Goal: Task Accomplishment & Management: Manage account settings

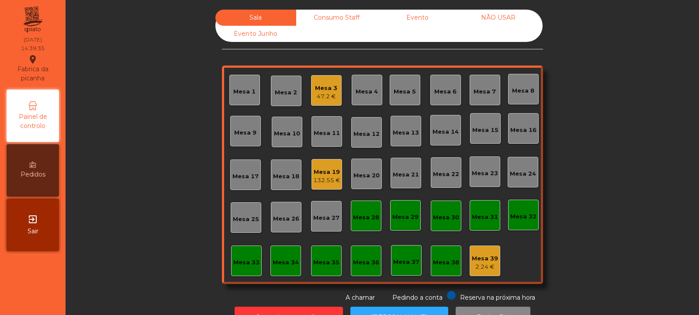
click at [340, 15] on div "Consumo Staff" at bounding box center [336, 18] width 81 height 16
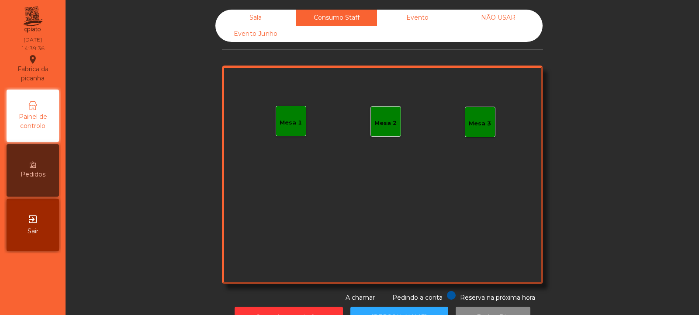
click at [292, 125] on div "Mesa 1" at bounding box center [291, 122] width 22 height 9
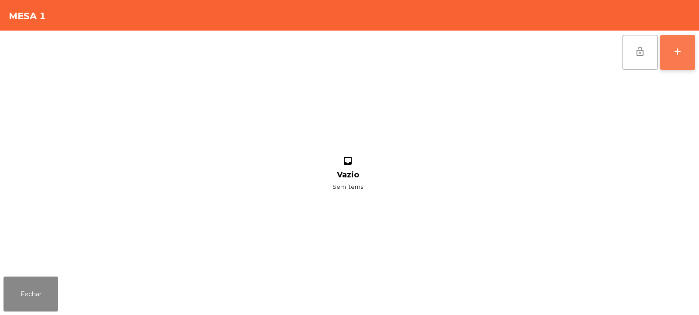
click at [686, 60] on button "add" at bounding box center [677, 52] width 35 height 35
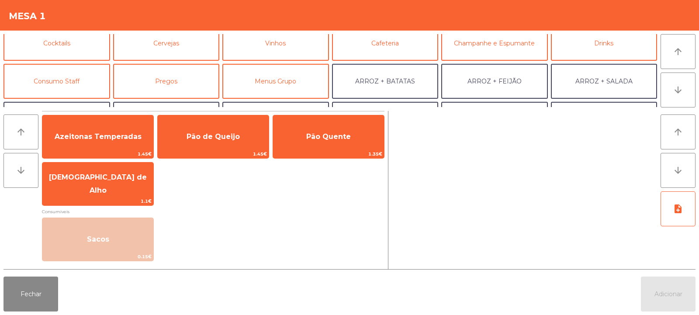
scroll to position [46, 0]
click at [80, 79] on button "Consumo Staff" at bounding box center [56, 81] width 107 height 35
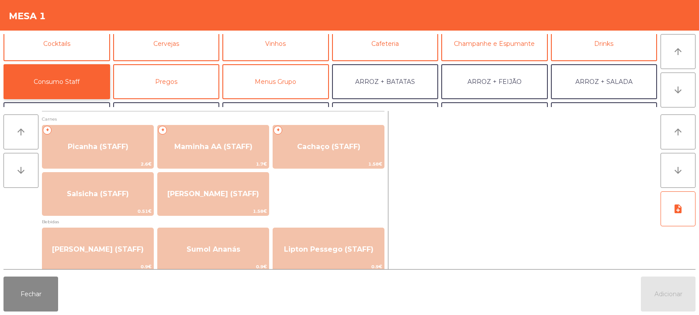
scroll to position [0, 0]
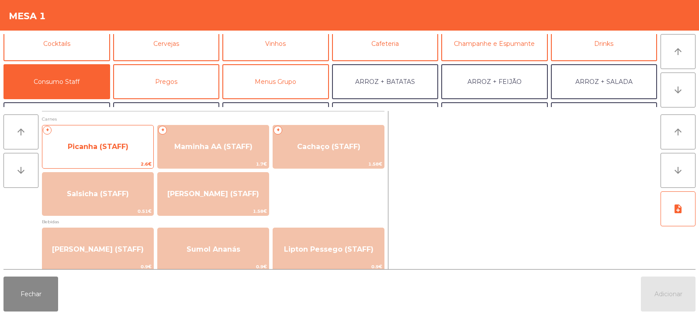
click at [98, 157] on span "Picanha (STAFF)" at bounding box center [97, 147] width 111 height 24
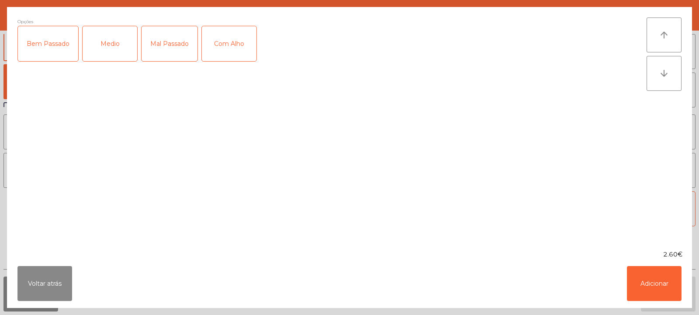
click at [118, 48] on div "Medio" at bounding box center [110, 43] width 55 height 35
click at [177, 47] on div "Mal Passado" at bounding box center [170, 43] width 56 height 35
click at [230, 49] on div "Com Alho" at bounding box center [229, 43] width 55 height 35
click at [652, 291] on button "Adicionar" at bounding box center [654, 283] width 55 height 35
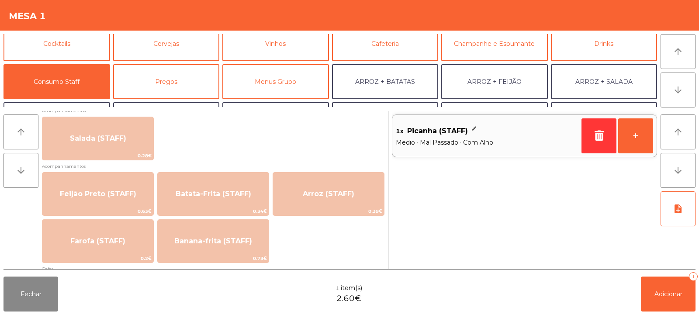
scroll to position [370, 0]
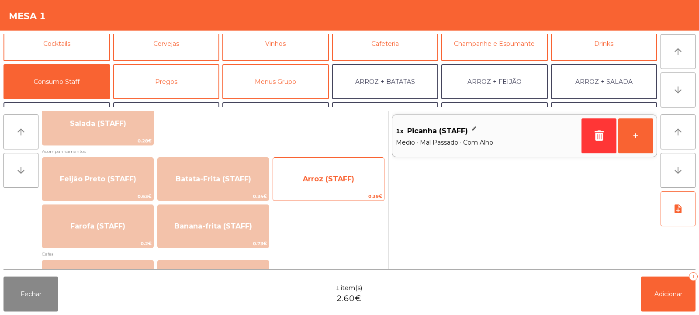
click at [333, 183] on span "Arroz (STAFF)" at bounding box center [329, 179] width 52 height 8
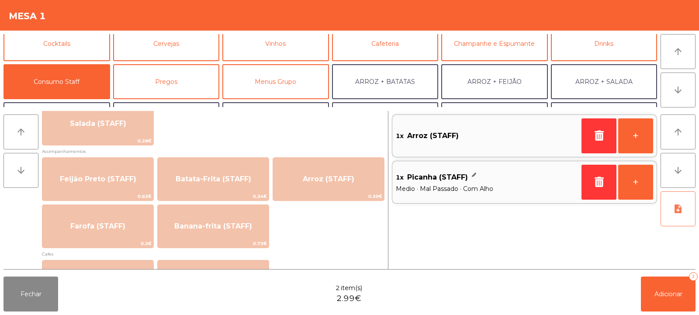
click at [688, 204] on button "note_add" at bounding box center [678, 208] width 35 height 35
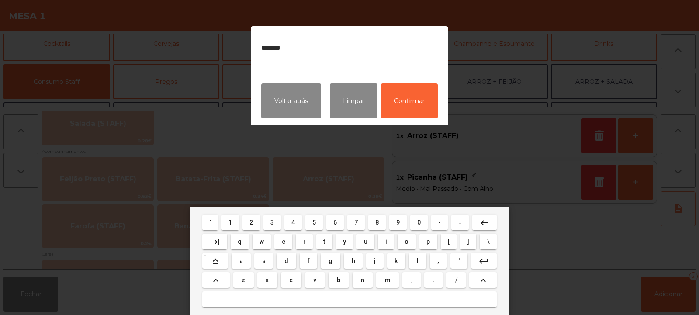
type textarea "********"
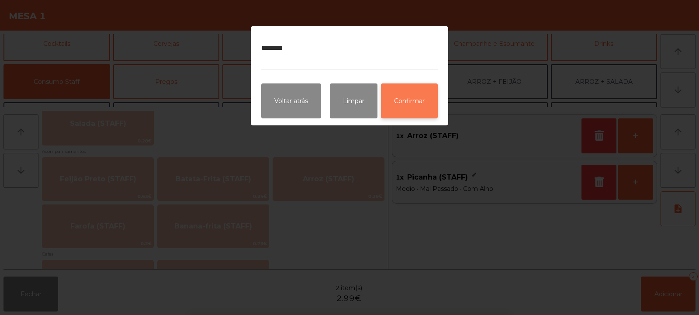
click at [412, 107] on button "Confirmar" at bounding box center [409, 100] width 57 height 35
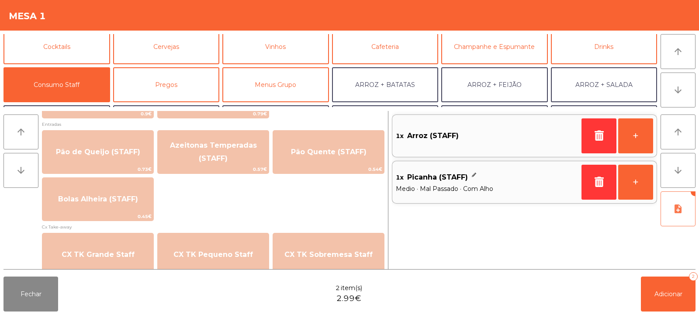
scroll to position [762, 0]
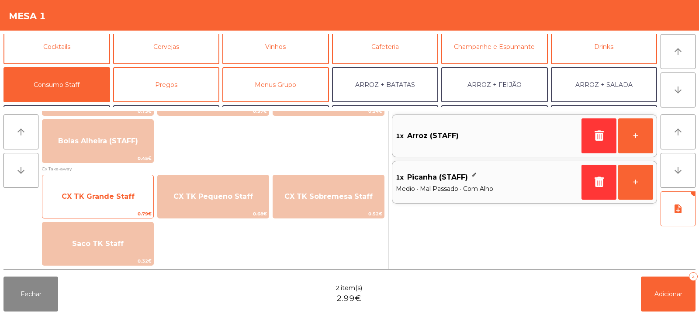
click at [103, 183] on div "CX TK Grande Staff 0.79€" at bounding box center [98, 197] width 112 height 44
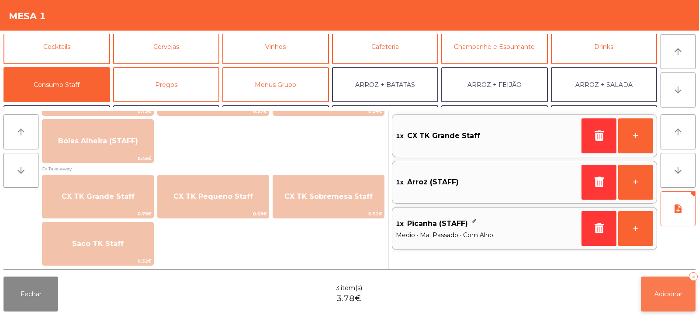
click at [665, 291] on span "Adicionar" at bounding box center [669, 294] width 28 height 8
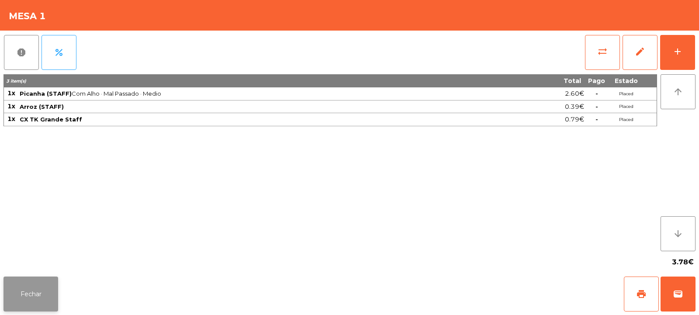
click at [31, 294] on button "Fechar" at bounding box center [30, 294] width 55 height 35
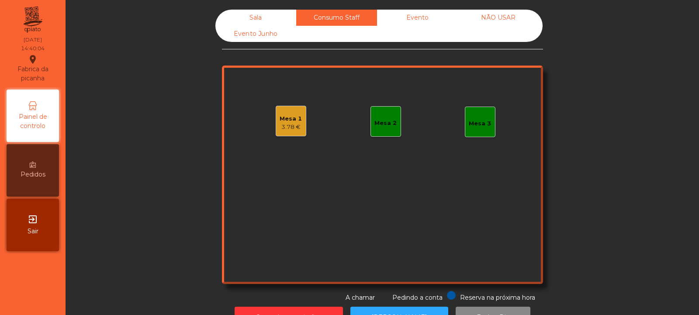
click at [382, 123] on div "Mesa 2" at bounding box center [385, 123] width 22 height 9
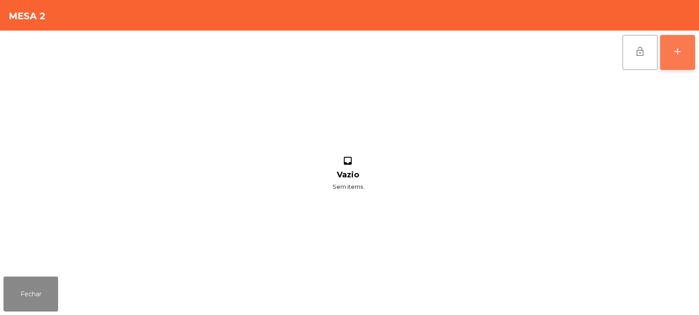
click at [682, 49] on div "add" at bounding box center [677, 51] width 10 height 10
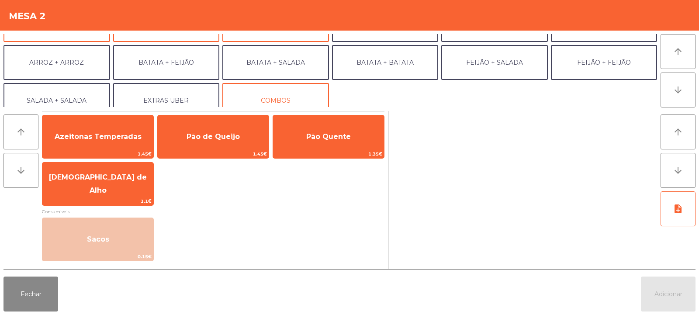
scroll to position [99, 0]
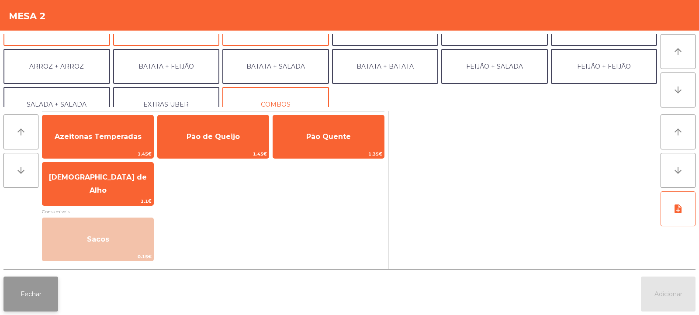
click at [21, 294] on button "Fechar" at bounding box center [30, 294] width 55 height 35
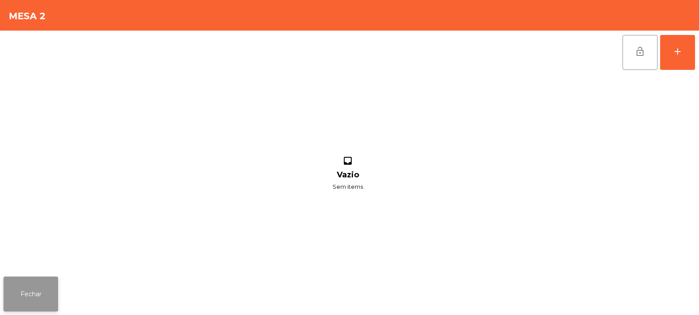
click at [27, 282] on button "Fechar" at bounding box center [30, 294] width 55 height 35
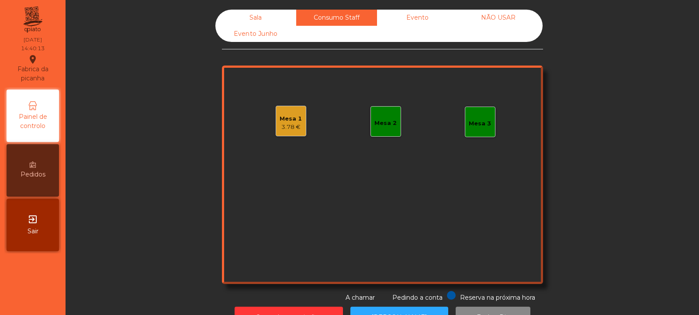
click at [387, 119] on div "Mesa 2" at bounding box center [385, 123] width 22 height 9
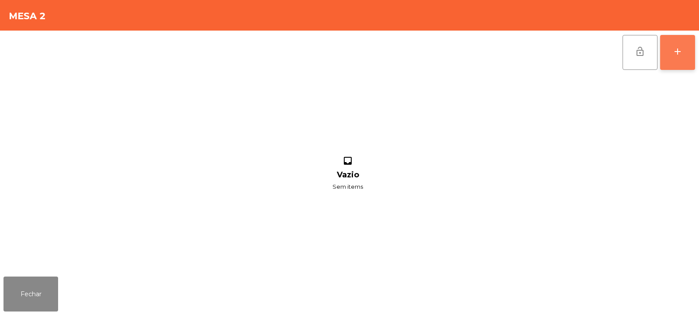
click at [678, 47] on div "add" at bounding box center [677, 51] width 10 height 10
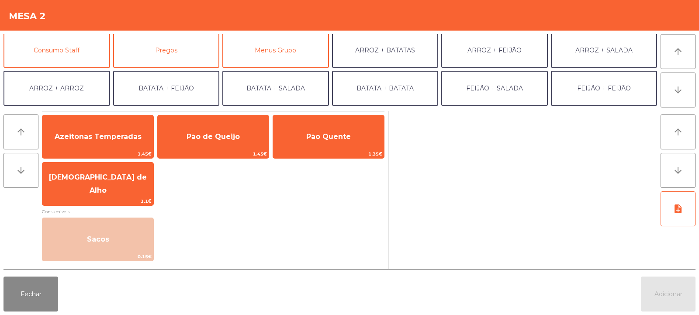
scroll to position [78, 0]
click at [80, 48] on button "Consumo Staff" at bounding box center [56, 49] width 107 height 35
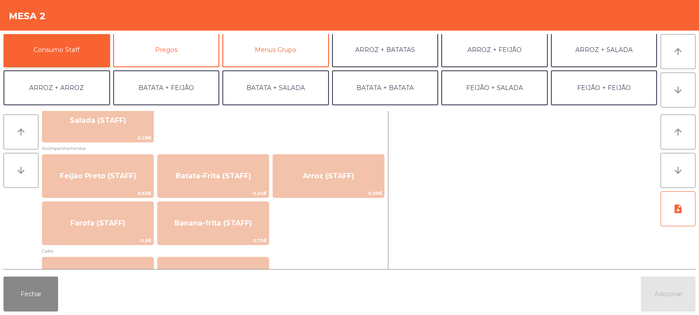
scroll to position [370, 0]
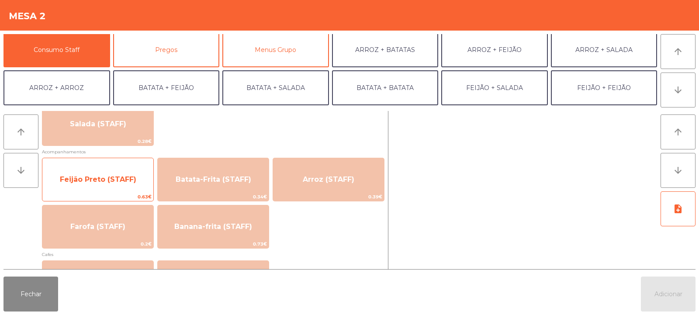
click at [115, 177] on span "Feijão Preto (STAFF)" at bounding box center [98, 179] width 76 height 8
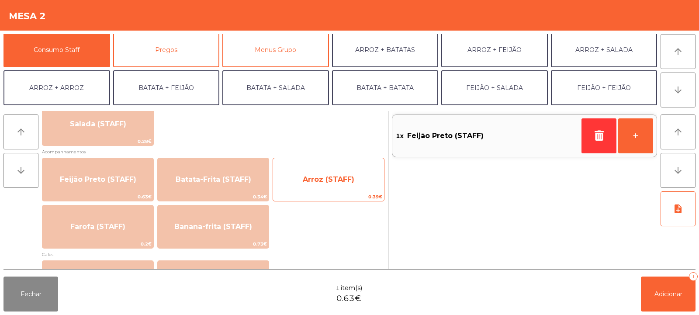
click at [313, 185] on span "Arroz (STAFF)" at bounding box center [328, 180] width 111 height 24
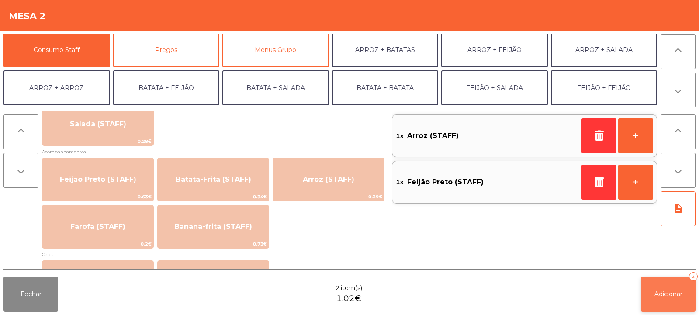
click at [665, 298] on button "Adicionar 2" at bounding box center [668, 294] width 55 height 35
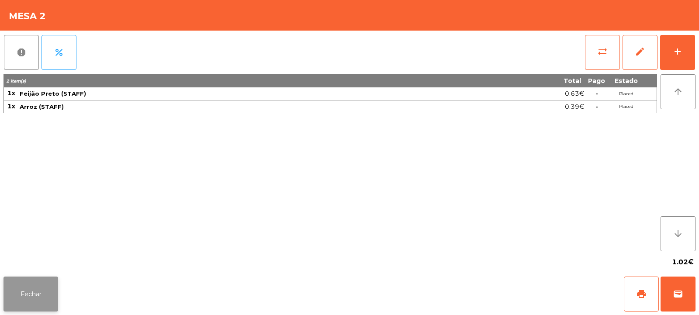
click at [38, 303] on button "Fechar" at bounding box center [30, 294] width 55 height 35
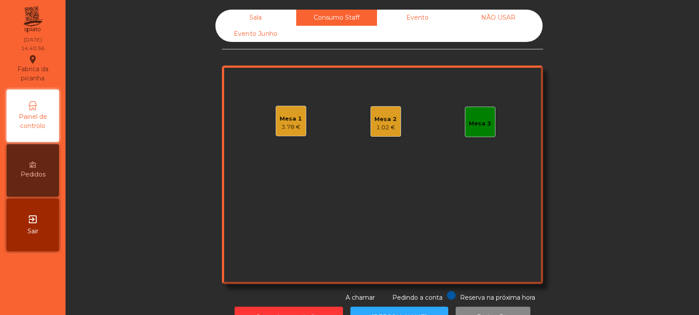
click at [476, 128] on div "Mesa 3" at bounding box center [480, 122] width 31 height 31
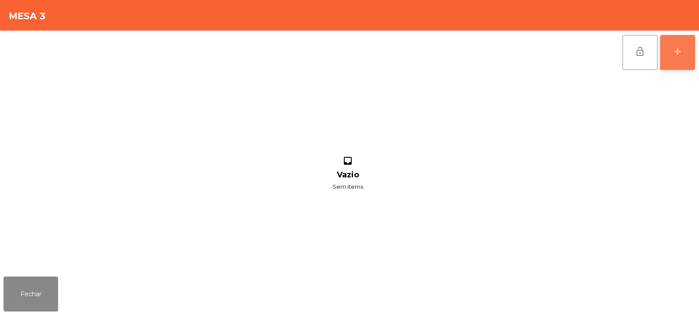
click at [680, 53] on div "add" at bounding box center [677, 51] width 10 height 10
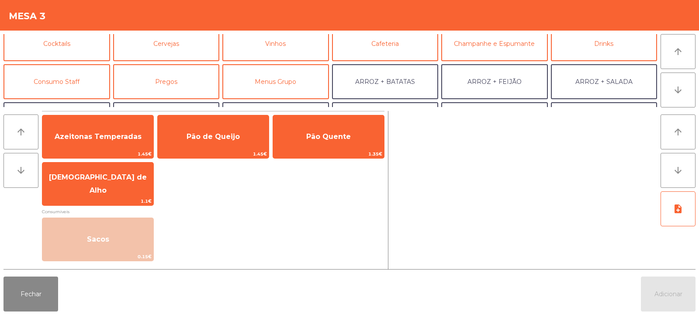
scroll to position [54, 0]
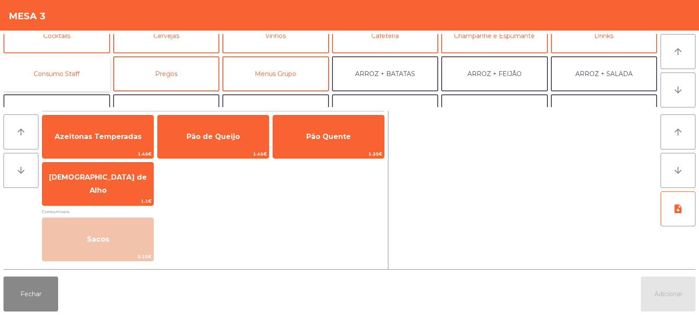
click at [68, 74] on button "Consumo Staff" at bounding box center [56, 73] width 107 height 35
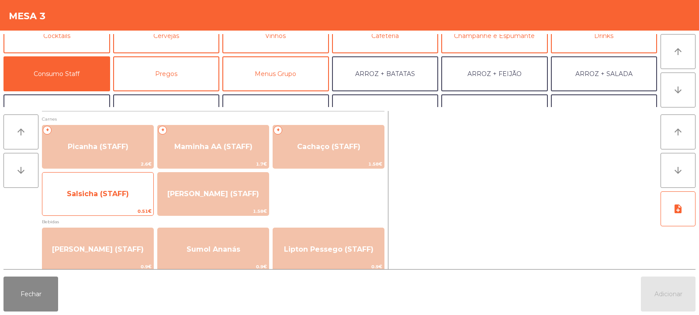
click at [96, 198] on span "Salsicha (STAFF)" at bounding box center [97, 194] width 111 height 24
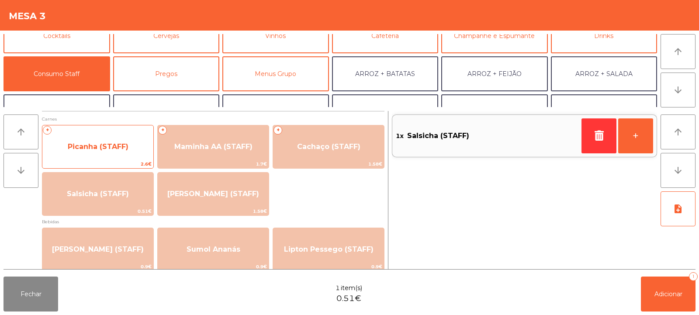
click at [110, 153] on span "Picanha (STAFF)" at bounding box center [97, 147] width 111 height 24
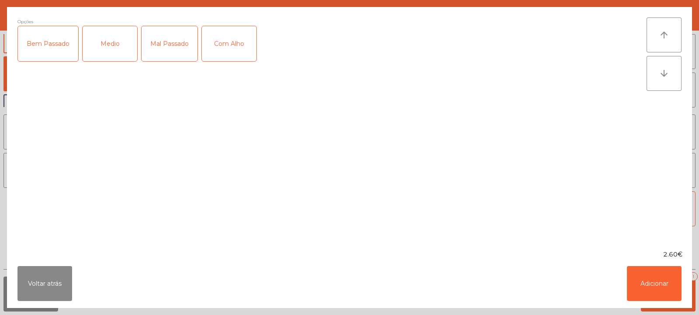
click at [109, 46] on div "Medio" at bounding box center [110, 43] width 55 height 35
click at [222, 47] on div "Com Alho" at bounding box center [229, 43] width 55 height 35
click at [648, 287] on button "Adicionar" at bounding box center [654, 283] width 55 height 35
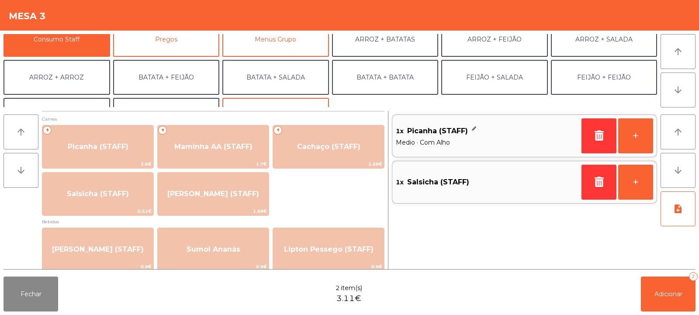
scroll to position [88, 0]
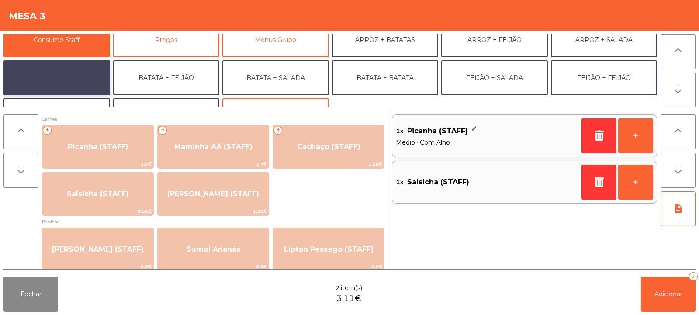
click at [58, 83] on button "ARROZ + ARROZ" at bounding box center [56, 77] width 107 height 35
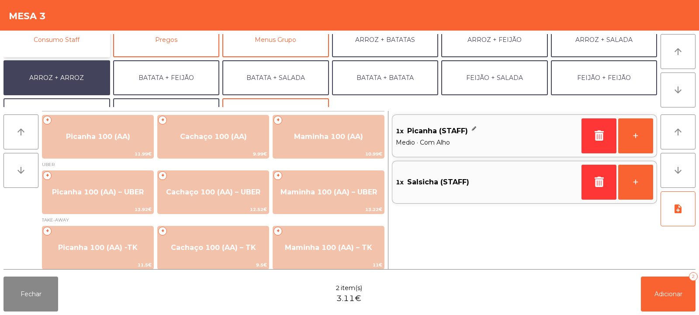
click at [69, 51] on button "Consumo Staff" at bounding box center [56, 39] width 107 height 35
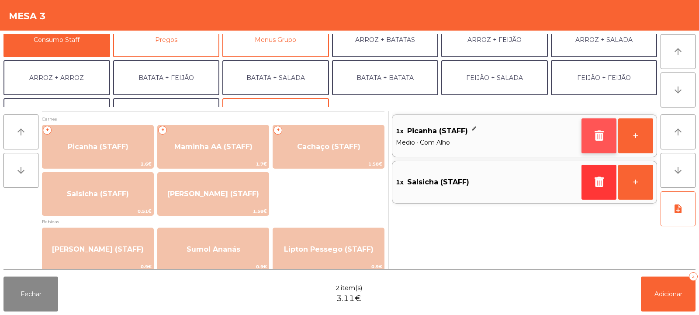
click at [596, 136] on icon "button" at bounding box center [598, 135] width 13 height 10
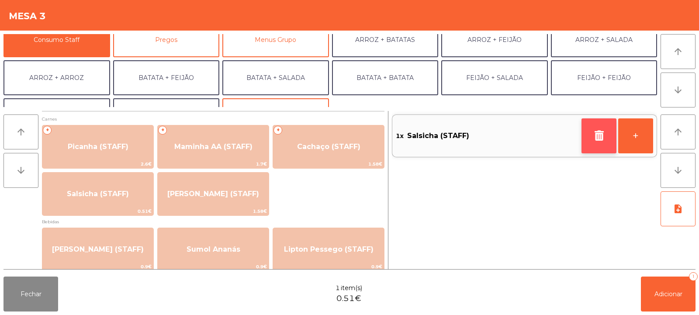
click at [596, 142] on button "button" at bounding box center [599, 135] width 35 height 35
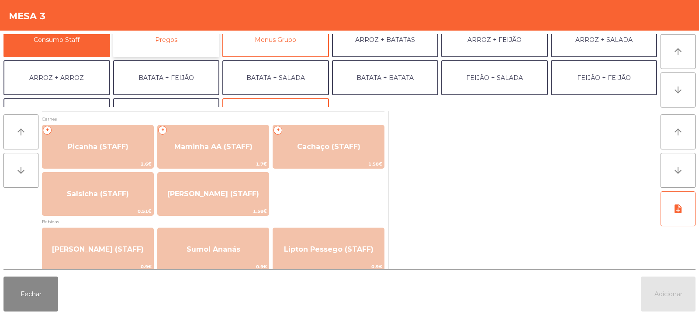
click at [158, 51] on button "Pregos" at bounding box center [166, 39] width 107 height 35
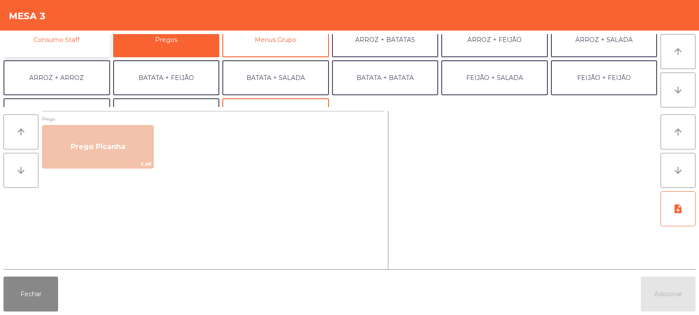
click at [69, 44] on button "Consumo Staff" at bounding box center [56, 39] width 107 height 35
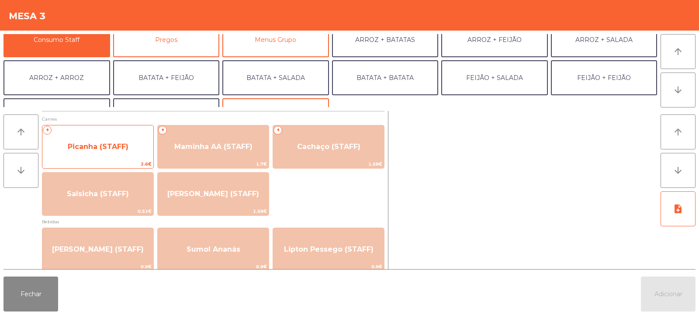
click at [111, 152] on span "Picanha (STAFF)" at bounding box center [97, 147] width 111 height 24
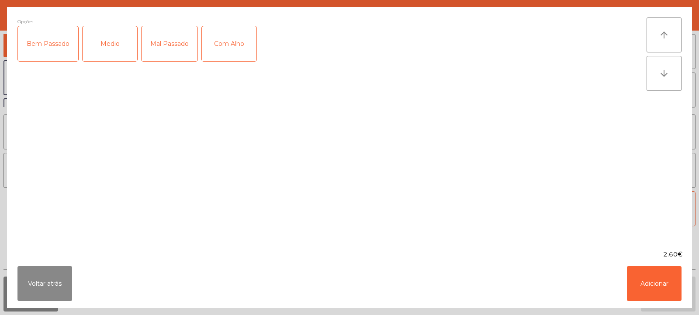
click at [120, 47] on div "Medio" at bounding box center [110, 43] width 55 height 35
click at [224, 46] on div "Com Alho" at bounding box center [229, 43] width 55 height 35
click at [645, 282] on button "Adicionar" at bounding box center [654, 283] width 55 height 35
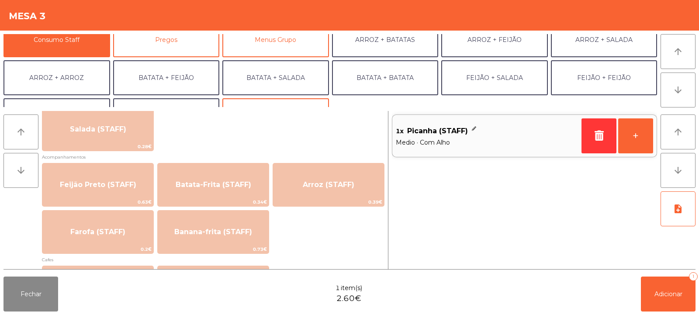
scroll to position [366, 0]
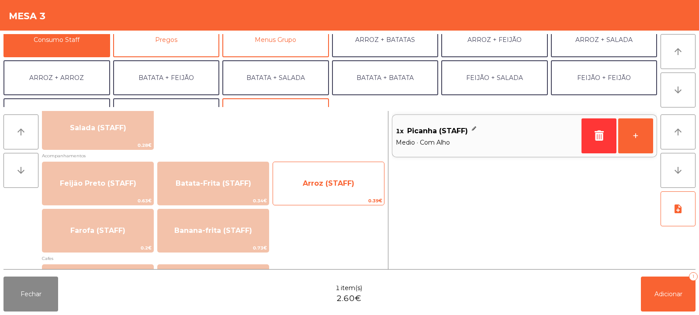
click at [323, 183] on span "Arroz (STAFF)" at bounding box center [329, 183] width 52 height 8
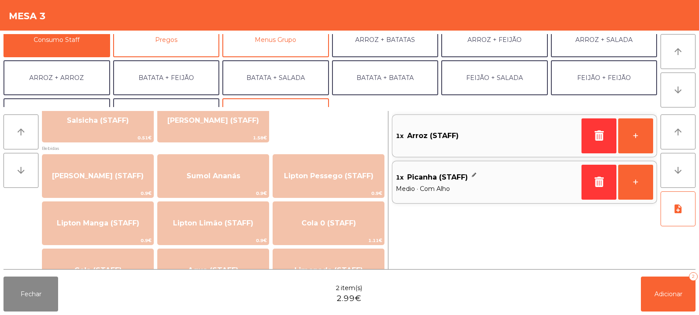
scroll to position [0, 0]
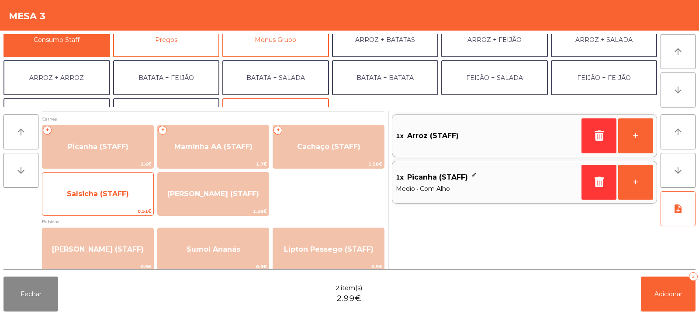
click at [107, 191] on span "Salsicha (STAFF)" at bounding box center [98, 194] width 62 height 8
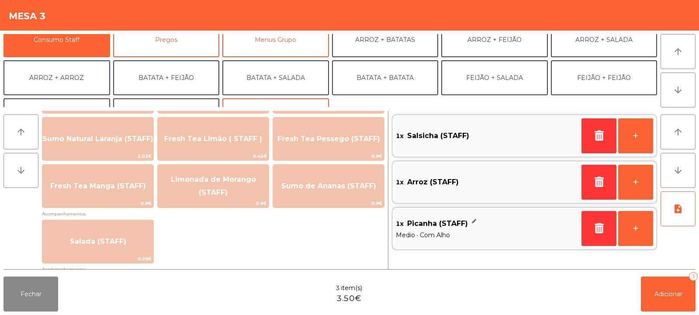
scroll to position [253, 0]
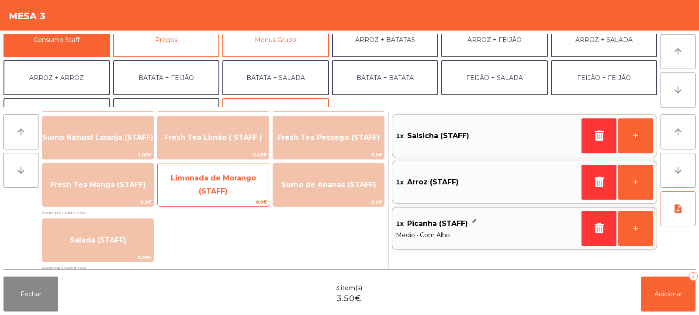
click at [212, 196] on span "Limonada de Morango (STAFF)" at bounding box center [213, 184] width 111 height 37
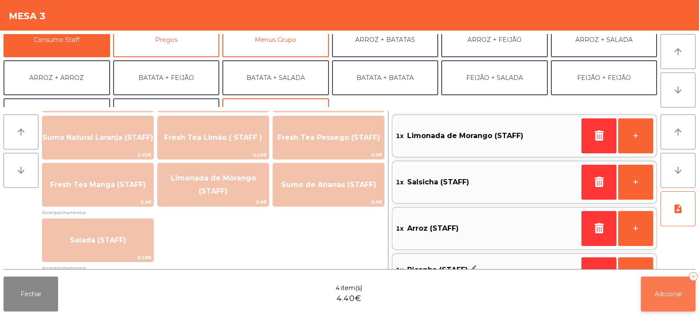
click at [658, 297] on span "Adicionar" at bounding box center [669, 294] width 28 height 8
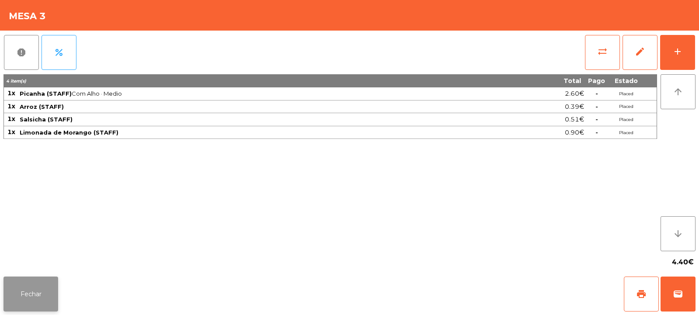
click at [31, 301] on button "Fechar" at bounding box center [30, 294] width 55 height 35
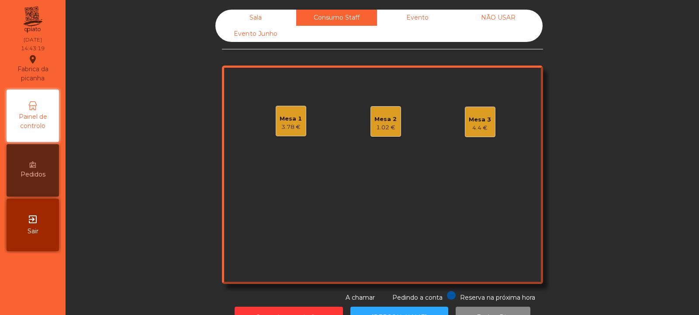
click at [259, 21] on div "Sala" at bounding box center [255, 18] width 81 height 16
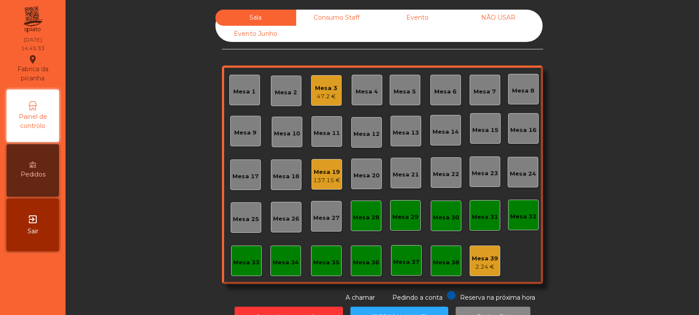
click at [342, 19] on div "Consumo Staff" at bounding box center [336, 18] width 81 height 16
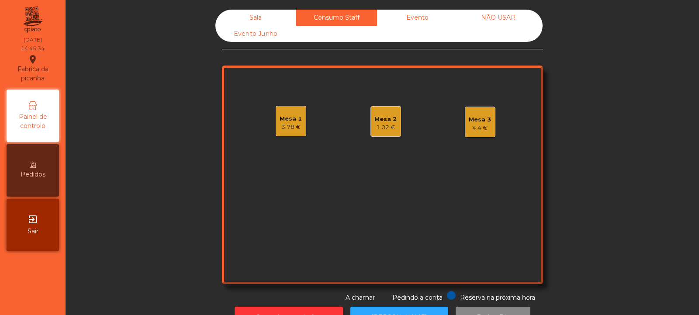
click at [254, 14] on div "Sala" at bounding box center [255, 18] width 81 height 16
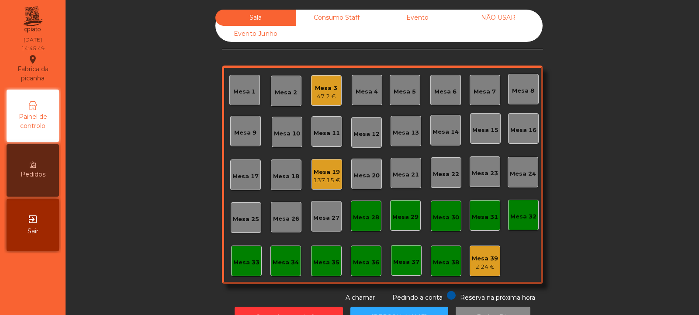
scroll to position [29, 0]
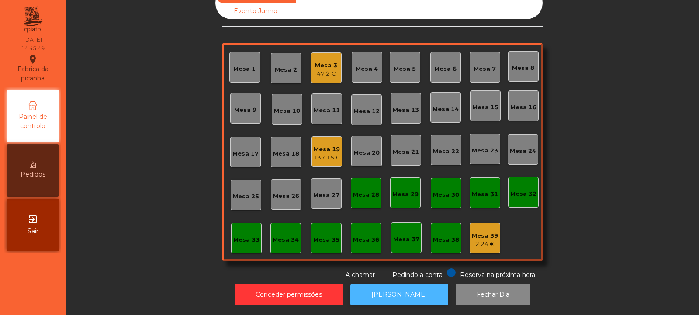
click at [389, 284] on button "[PERSON_NAME]" at bounding box center [399, 294] width 98 height 21
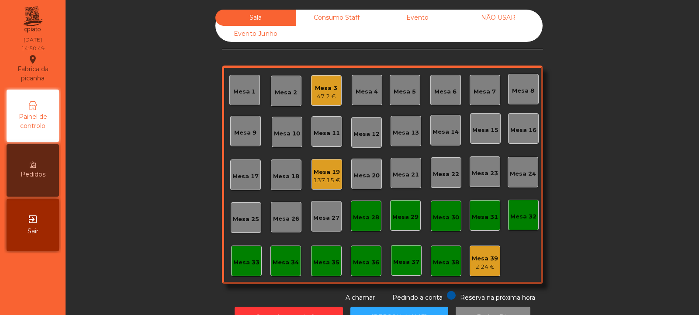
click at [349, 14] on div "Consumo Staff" at bounding box center [336, 18] width 81 height 16
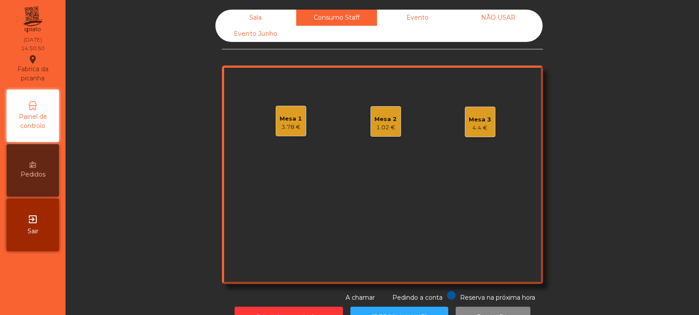
click at [292, 133] on div "Mesa 1 3.78 €" at bounding box center [291, 121] width 31 height 31
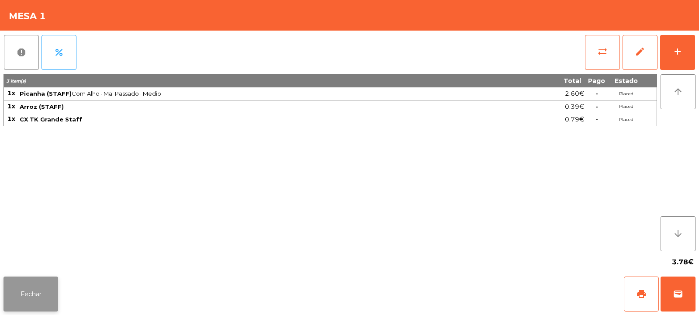
click at [45, 294] on button "Fechar" at bounding box center [30, 294] width 55 height 35
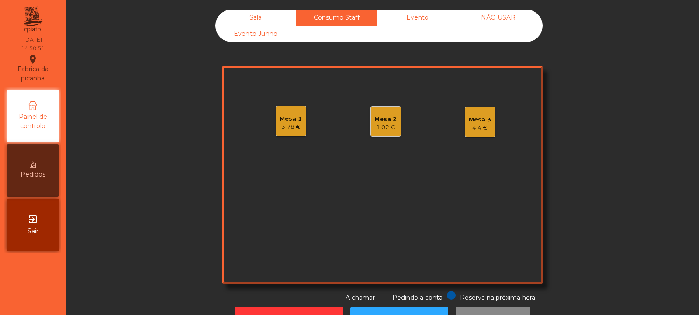
click at [371, 134] on div "Mesa 2 1.02 €" at bounding box center [386, 121] width 31 height 31
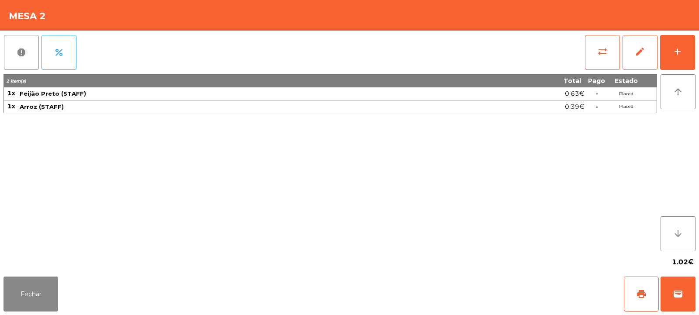
click at [48, 268] on div "1.02€" at bounding box center [349, 262] width 692 height 22
click at [28, 311] on button "Fechar" at bounding box center [30, 294] width 55 height 35
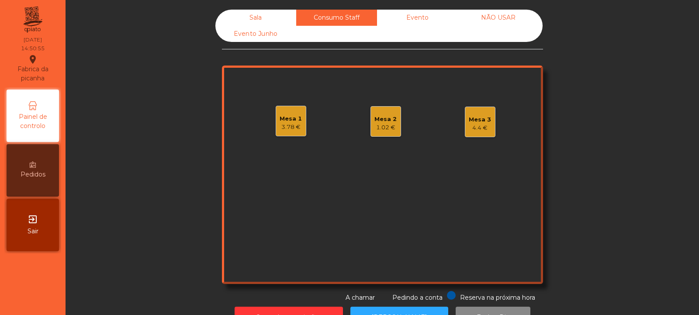
click at [470, 118] on div "Mesa 3" at bounding box center [480, 119] width 22 height 9
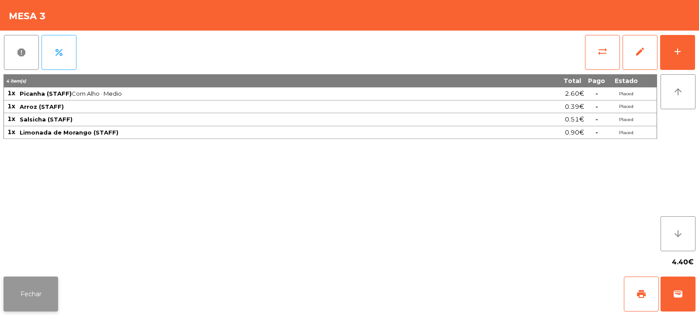
click at [24, 307] on button "Fechar" at bounding box center [30, 294] width 55 height 35
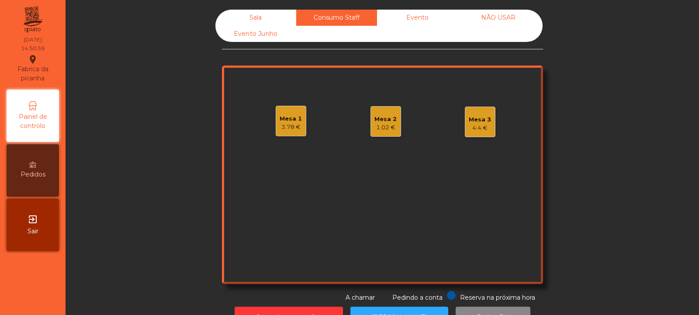
click at [278, 14] on div "Sala" at bounding box center [255, 18] width 81 height 16
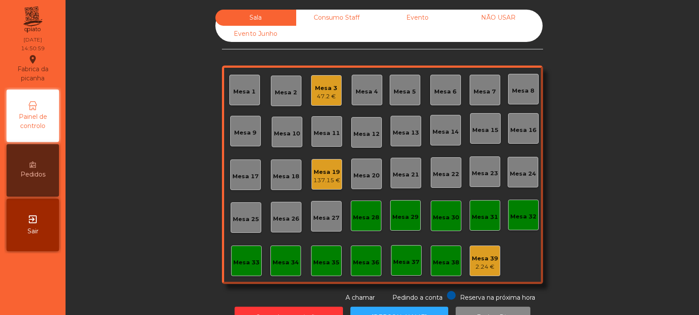
click at [239, 263] on div "Mesa 33" at bounding box center [246, 262] width 26 height 9
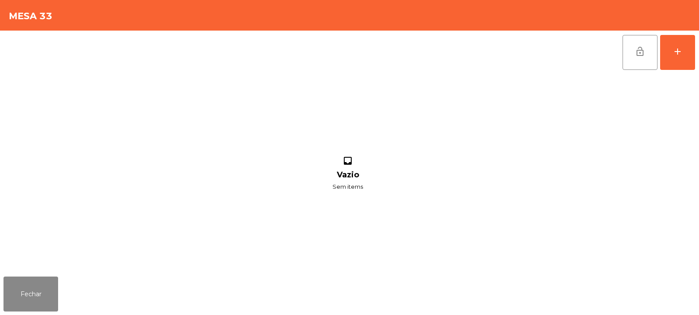
click at [699, 59] on div "lock_open add inbox Vazio Sem items" at bounding box center [349, 152] width 699 height 242
click at [686, 50] on button "add" at bounding box center [677, 52] width 35 height 35
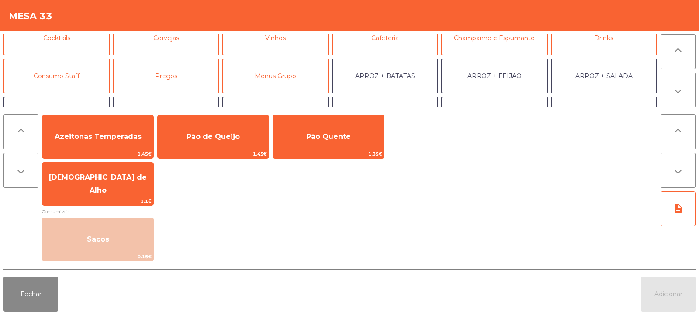
scroll to position [52, 0]
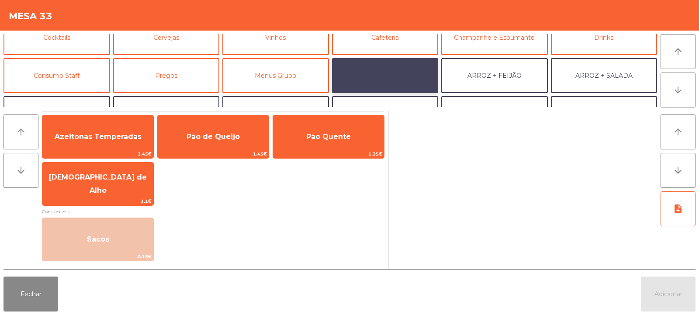
click at [412, 70] on button "ARROZ + BATATAS" at bounding box center [385, 75] width 107 height 35
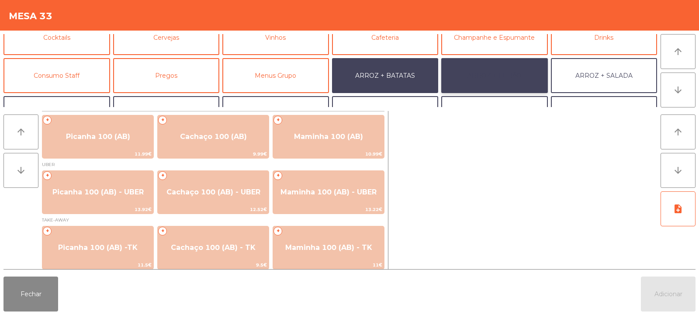
click at [497, 73] on button "ARROZ + FEIJÃO" at bounding box center [494, 75] width 107 height 35
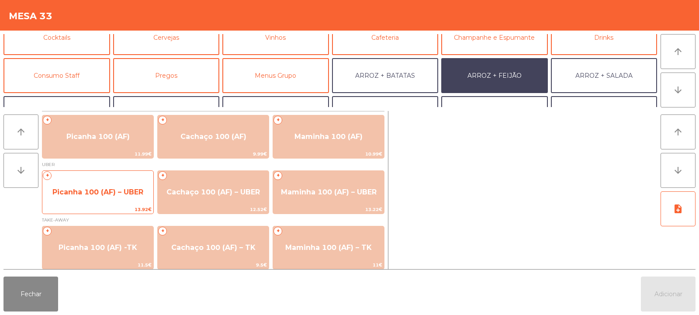
click at [121, 202] on span "Picanha 100 (AF) – UBER" at bounding box center [97, 192] width 111 height 24
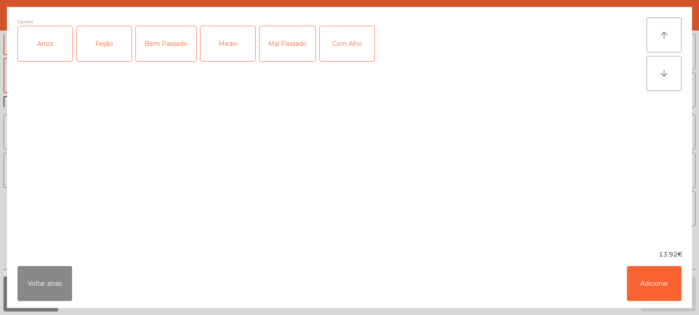
click at [54, 49] on div "Arroz" at bounding box center [45, 43] width 55 height 35
click at [94, 73] on div "Opções (Arroz) Arroz Feijão Bem Passado Medio Mal Passado Com Alho" at bounding box center [331, 128] width 629 height 222
click at [125, 39] on div "Feijão" at bounding box center [104, 43] width 55 height 35
click at [290, 44] on div "Mal Passado" at bounding box center [288, 43] width 56 height 35
click at [655, 285] on button "Adicionar" at bounding box center [654, 283] width 55 height 35
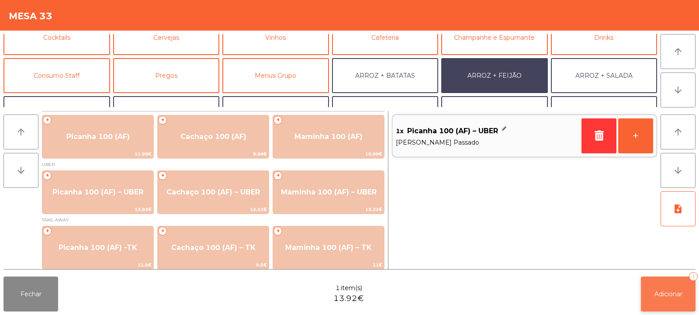
click at [658, 291] on span "Adicionar" at bounding box center [669, 294] width 28 height 8
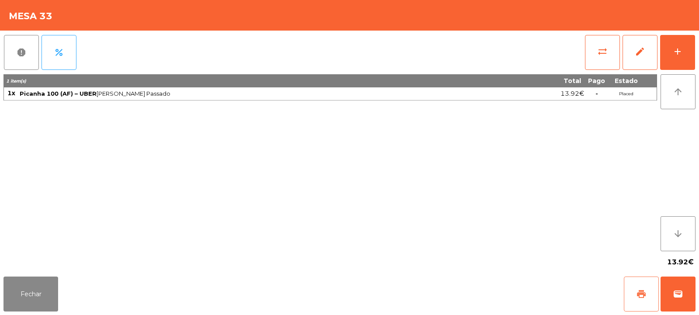
click at [646, 284] on button "print" at bounding box center [641, 294] width 35 height 35
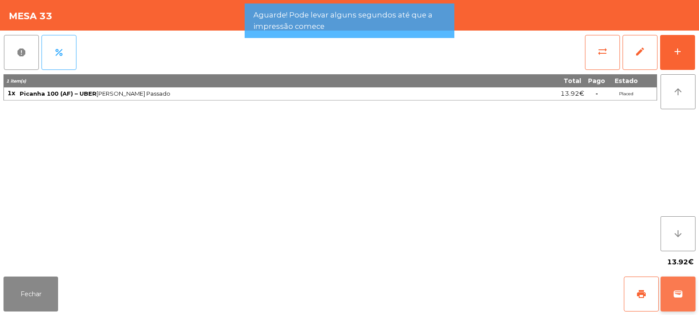
click at [681, 294] on span "wallet" at bounding box center [678, 294] width 10 height 10
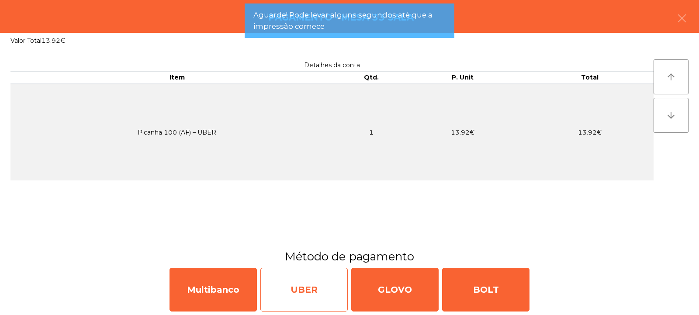
click at [296, 295] on div "UBER" at bounding box center [303, 290] width 87 height 44
select select "**"
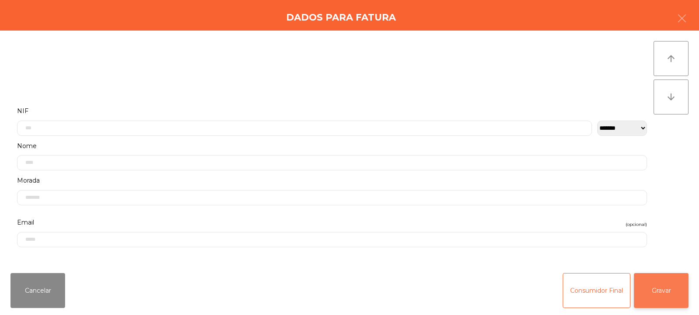
click at [663, 296] on button "Gravar" at bounding box center [661, 290] width 55 height 35
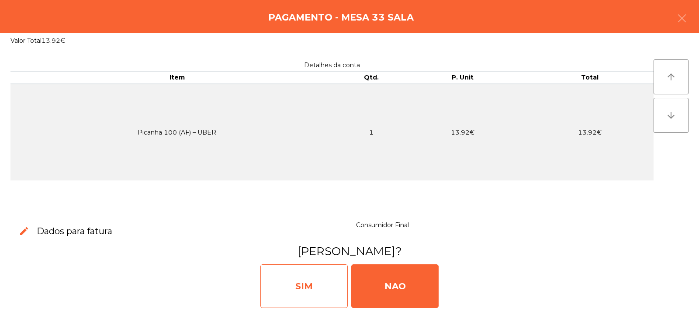
click at [311, 278] on div "SIM" at bounding box center [303, 286] width 87 height 44
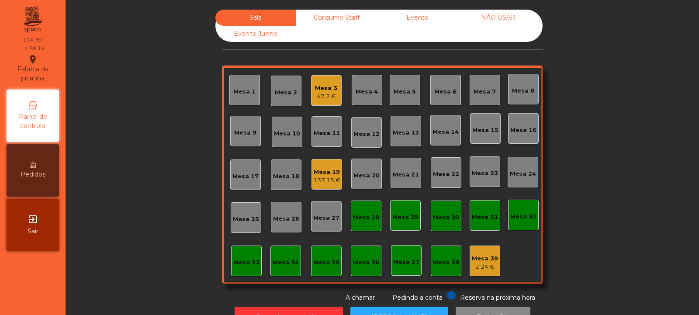
click at [329, 96] on div "47.2 €" at bounding box center [326, 96] width 22 height 9
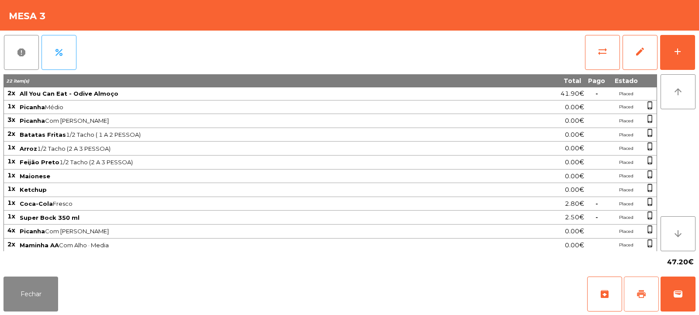
click at [641, 284] on button "print" at bounding box center [641, 294] width 35 height 35
click at [28, 284] on button "Fechar" at bounding box center [30, 294] width 55 height 35
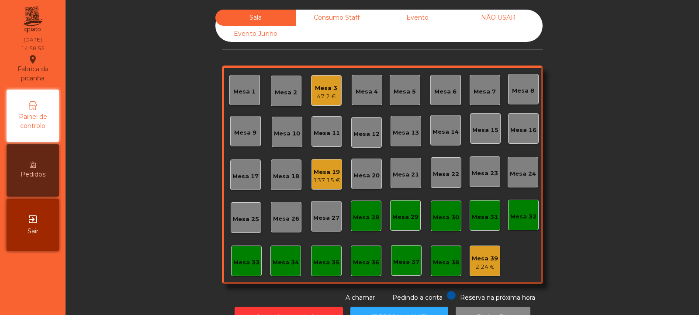
scroll to position [29, 0]
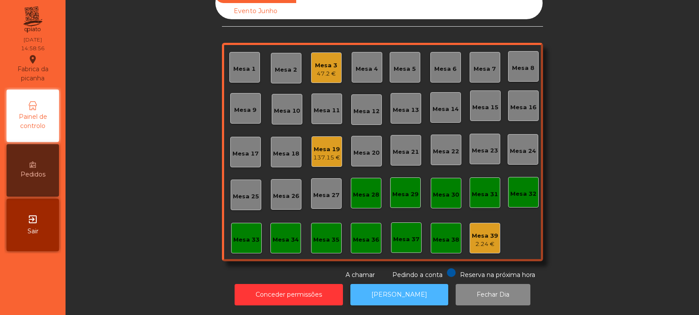
click at [407, 295] on button "[PERSON_NAME]" at bounding box center [399, 294] width 98 height 21
click at [322, 69] on div "47.2 €" at bounding box center [326, 73] width 22 height 9
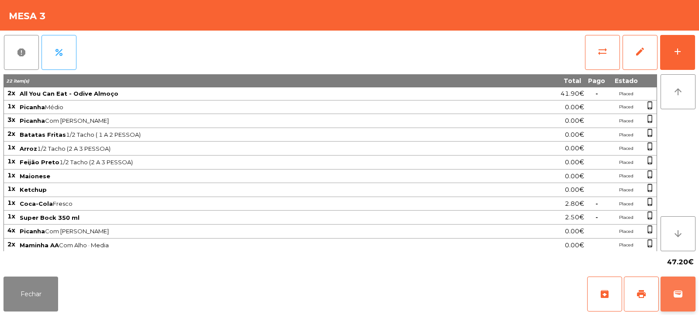
click at [679, 297] on span "wallet" at bounding box center [678, 294] width 10 height 10
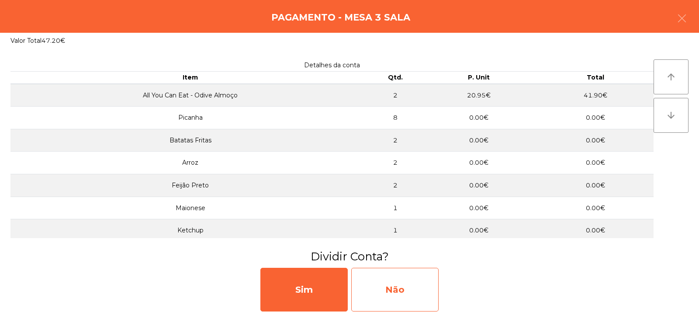
click at [412, 297] on div "Não" at bounding box center [394, 290] width 87 height 44
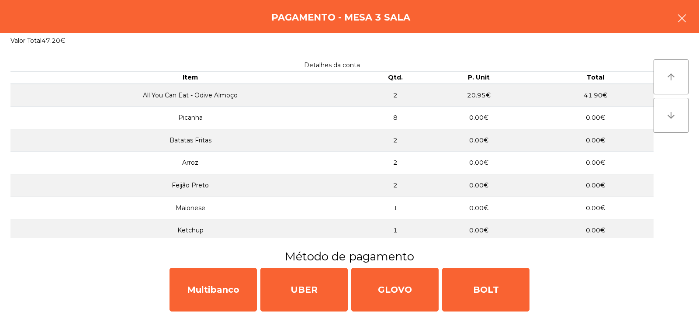
click at [681, 22] on icon "button" at bounding box center [682, 18] width 10 height 10
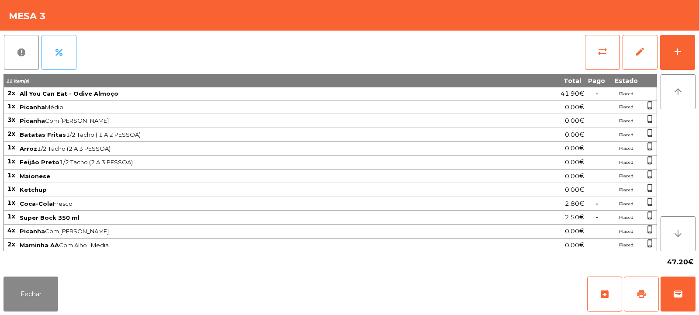
click at [643, 288] on button "print" at bounding box center [641, 294] width 35 height 35
click at [682, 304] on button "wallet" at bounding box center [678, 294] width 35 height 35
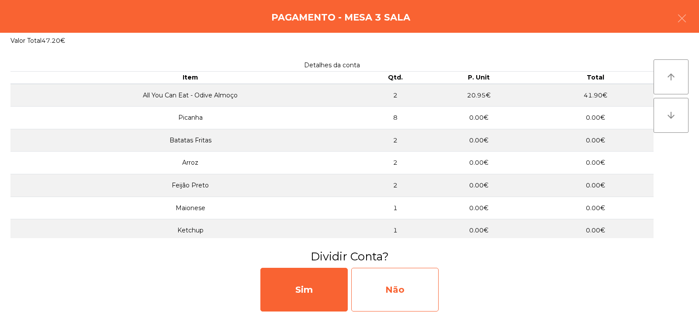
click at [391, 287] on div "Não" at bounding box center [394, 290] width 87 height 44
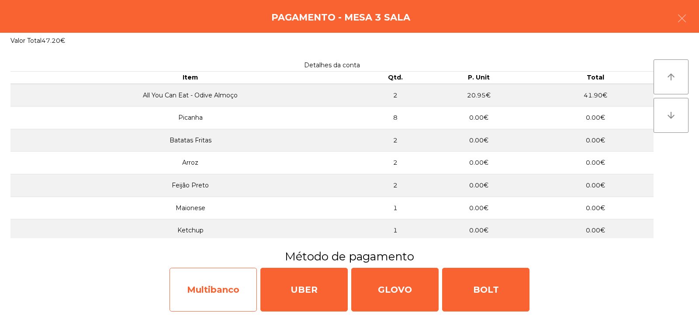
click at [219, 294] on div "Multibanco" at bounding box center [213, 290] width 87 height 44
select select "**"
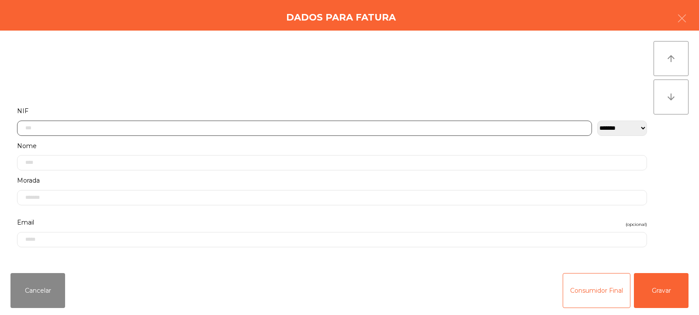
click at [257, 127] on input "text" at bounding box center [304, 128] width 575 height 15
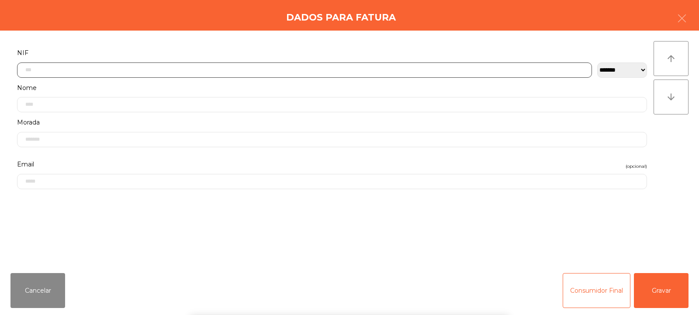
scroll to position [64, 0]
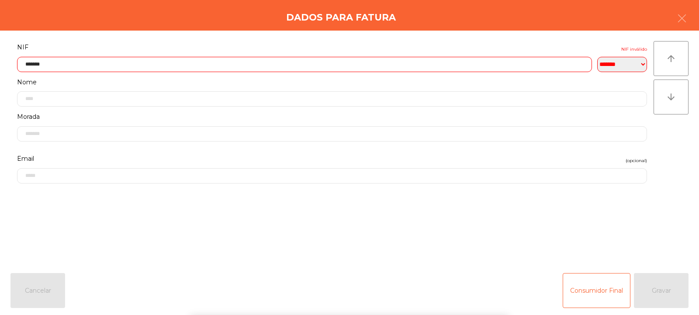
click at [668, 146] on div "arrow_upward arrow_downward" at bounding box center [671, 148] width 35 height 215
click at [89, 66] on input "*******" at bounding box center [304, 64] width 575 height 15
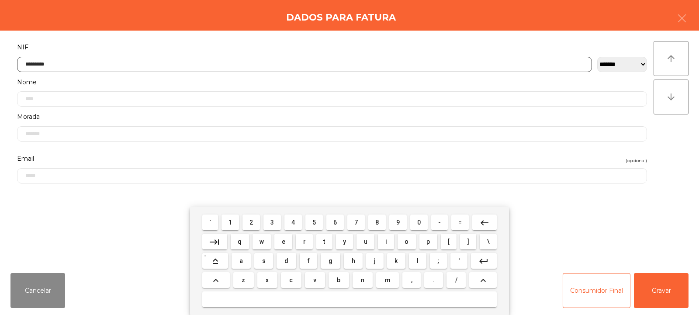
type input "*********"
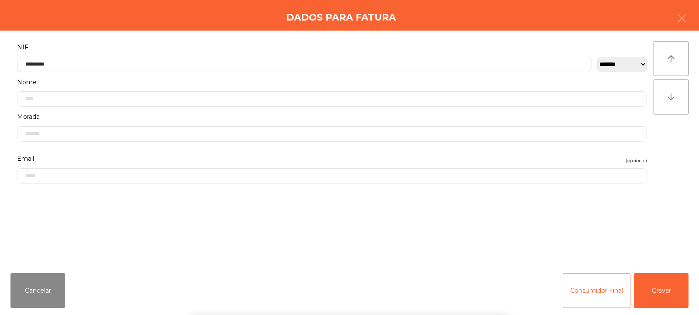
click at [668, 148] on div "arrow_upward arrow_downward" at bounding box center [671, 148] width 35 height 215
click at [672, 300] on button "Gravar" at bounding box center [661, 290] width 55 height 35
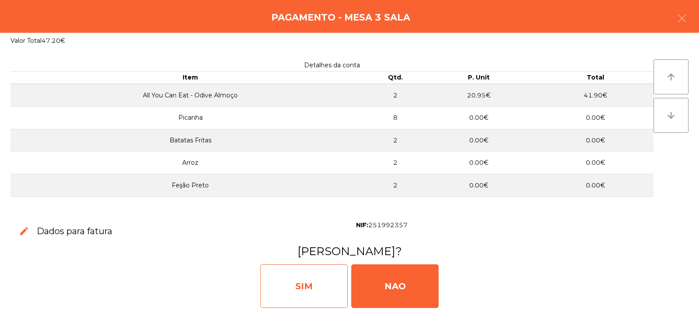
click at [311, 281] on div "SIM" at bounding box center [303, 286] width 87 height 44
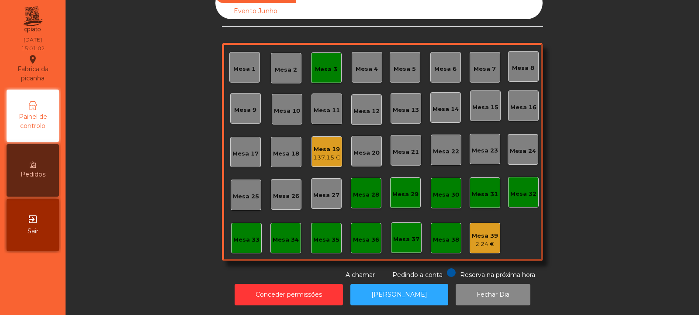
click at [316, 157] on div "Mesa 19 137.15 €" at bounding box center [327, 151] width 31 height 31
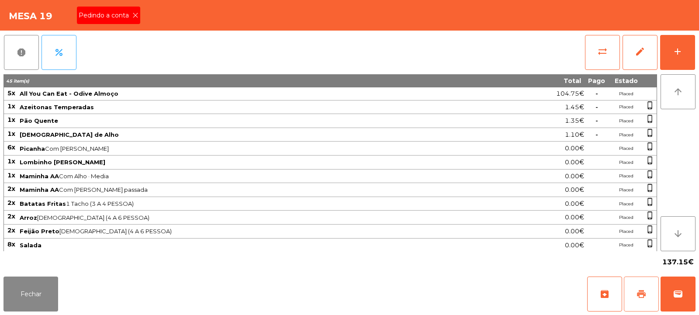
click at [651, 299] on button "print" at bounding box center [641, 294] width 35 height 35
click at [135, 15] on icon at bounding box center [135, 15] width 6 height 6
click at [649, 294] on button "print" at bounding box center [641, 294] width 35 height 35
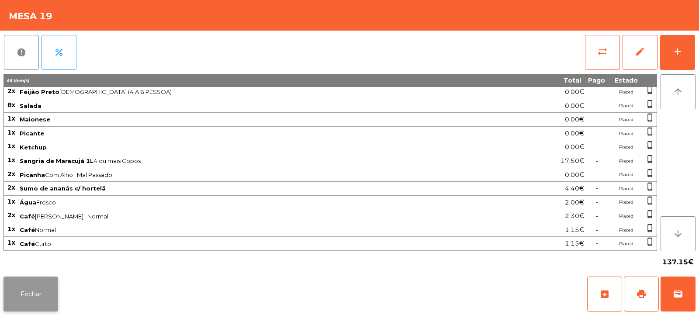
click at [28, 297] on button "Fechar" at bounding box center [30, 294] width 55 height 35
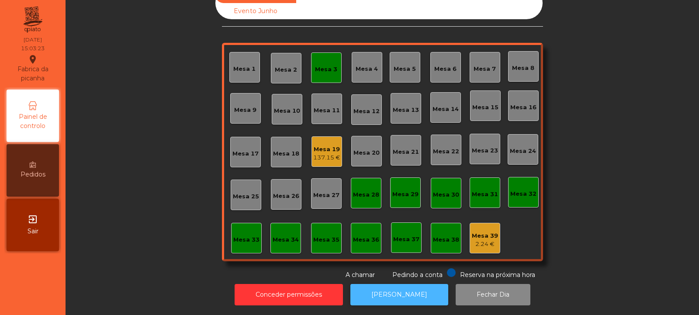
click at [419, 288] on button "[PERSON_NAME]" at bounding box center [399, 294] width 98 height 21
click at [316, 157] on div "Mesa 19 137.15 €" at bounding box center [327, 151] width 31 height 31
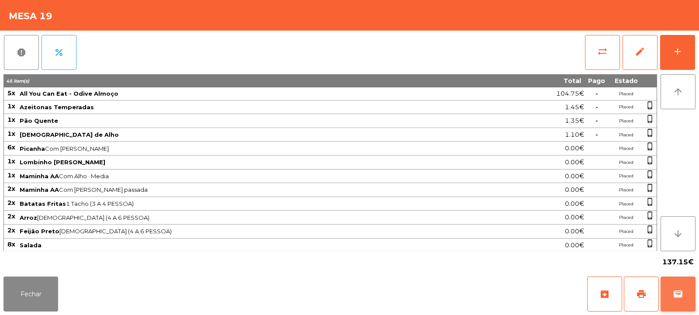
click at [675, 303] on button "wallet" at bounding box center [678, 294] width 35 height 35
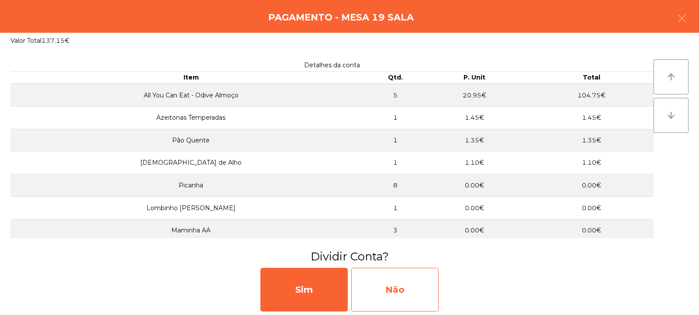
click at [384, 292] on div "Não" at bounding box center [394, 290] width 87 height 44
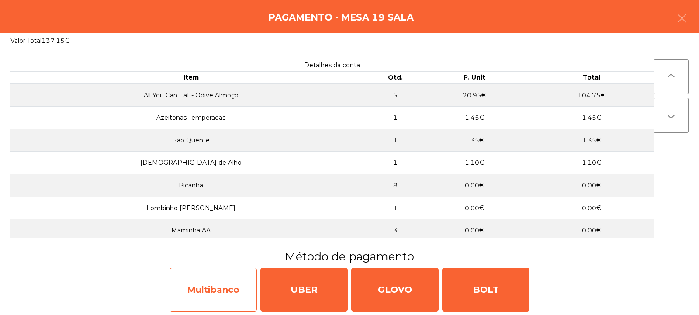
click at [219, 296] on div "Multibanco" at bounding box center [213, 290] width 87 height 44
select select "**"
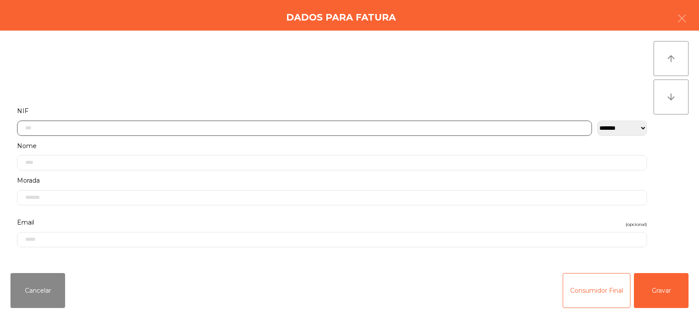
click at [149, 125] on input "text" at bounding box center [304, 128] width 575 height 15
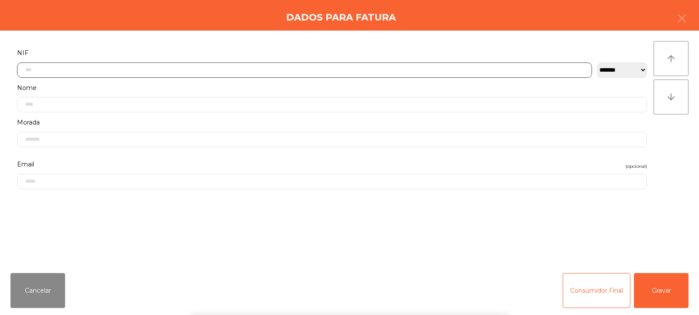
scroll to position [64, 0]
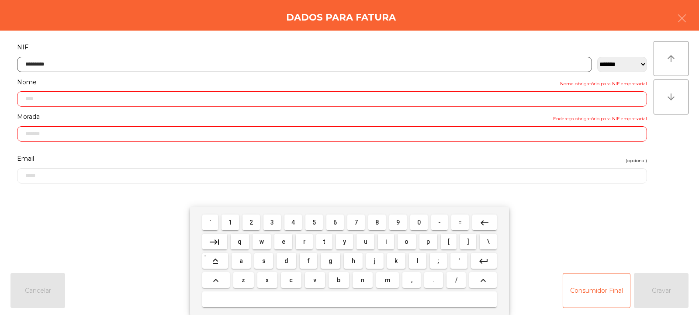
type input "*********"
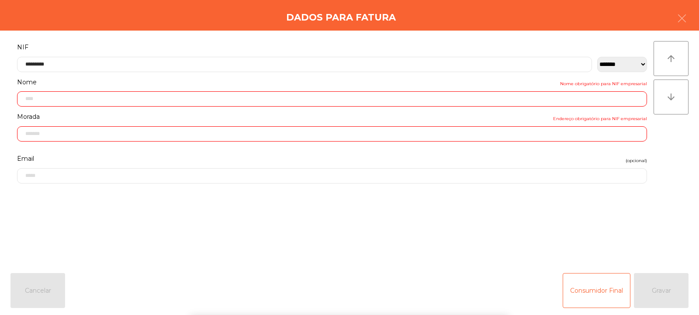
click at [666, 150] on div "arrow_upward arrow_downward" at bounding box center [671, 148] width 35 height 215
type input "**********"
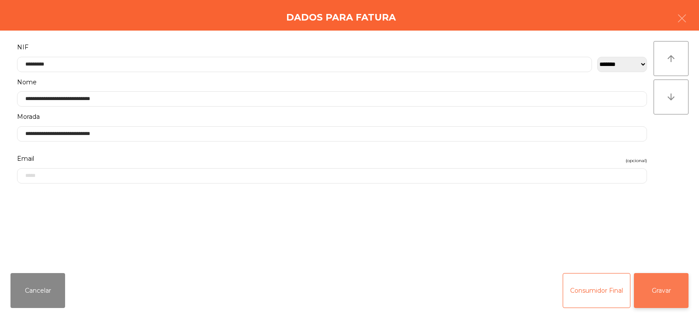
click at [662, 294] on button "Gravar" at bounding box center [661, 290] width 55 height 35
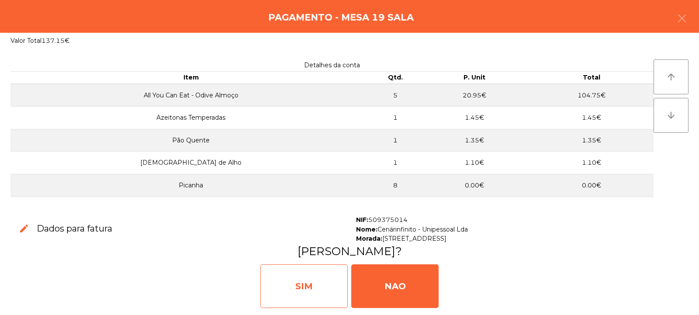
click at [304, 287] on div "SIM" at bounding box center [303, 286] width 87 height 44
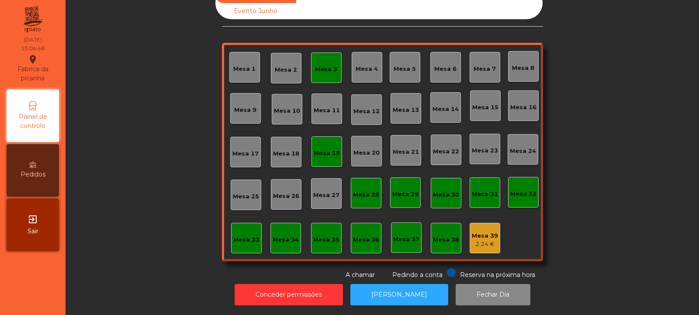
scroll to position [0, 0]
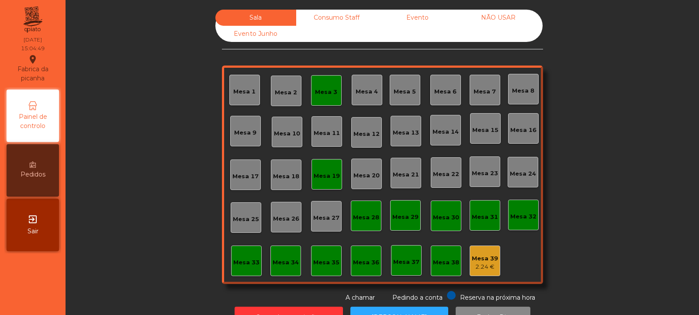
click at [347, 16] on div "Consumo Staff" at bounding box center [336, 18] width 81 height 16
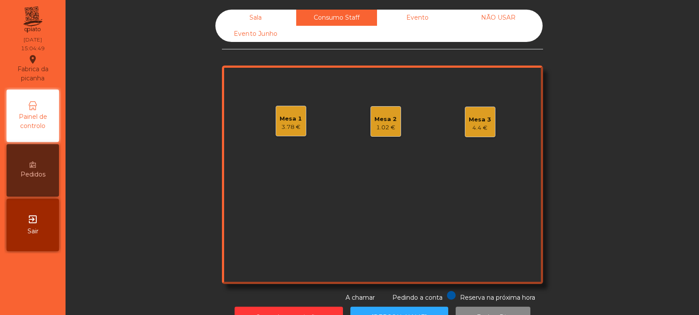
click at [430, 15] on div "Evento" at bounding box center [417, 18] width 81 height 16
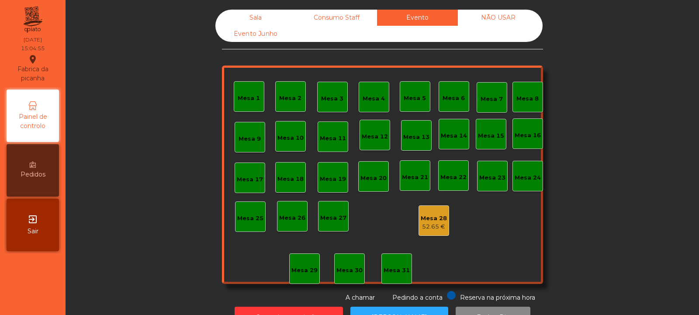
scroll to position [29, 0]
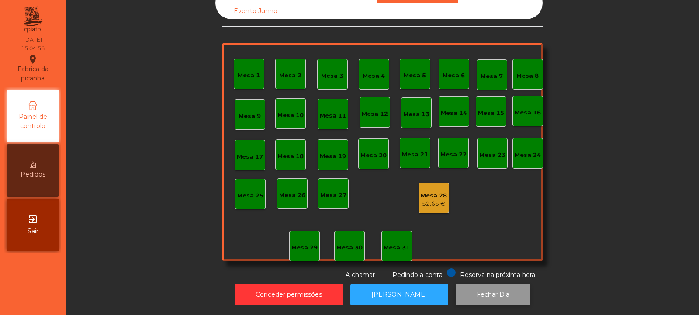
click at [479, 288] on button "Fechar Dia" at bounding box center [493, 294] width 75 height 21
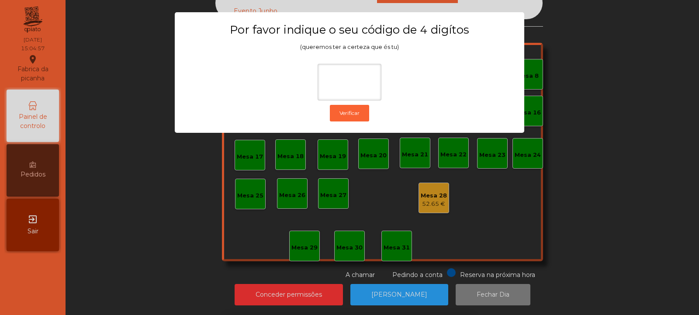
click at [593, 144] on ngb-modal-window "Por favor indique o seu código de 4 digítos (queremos ter a certeza que és tu) …" at bounding box center [349, 157] width 664 height 315
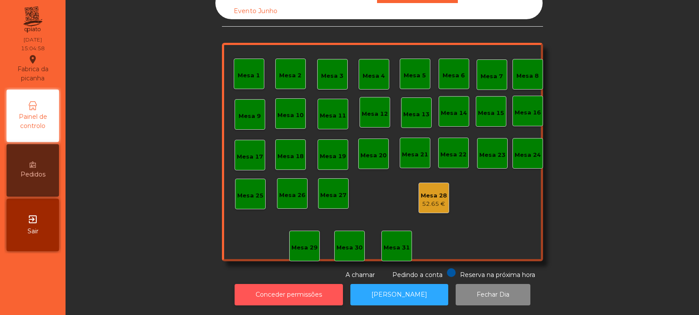
click at [285, 287] on button "Conceder permissões" at bounding box center [289, 294] width 108 height 21
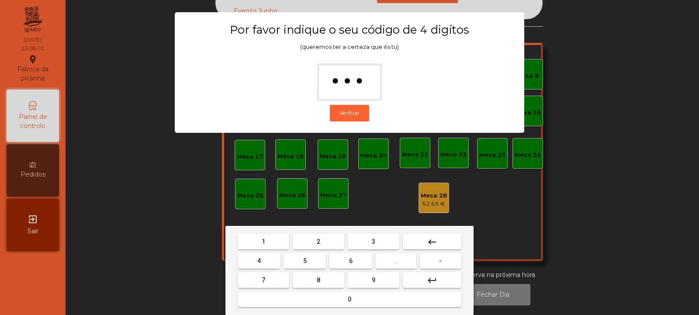
type input "****"
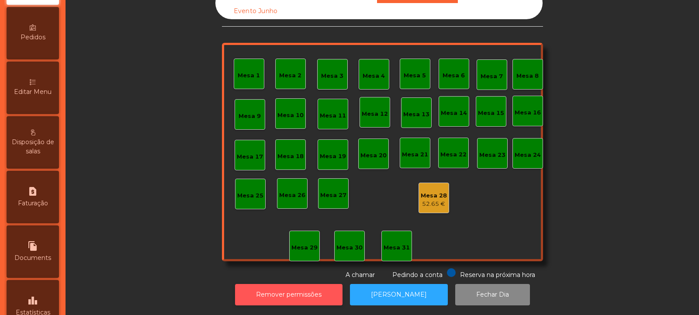
scroll to position [148, 0]
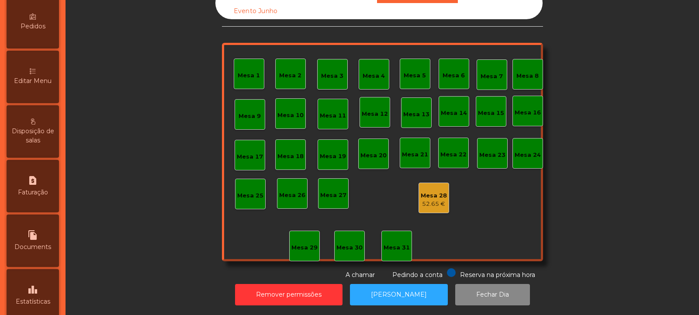
click at [35, 252] on div "file_copy Documents" at bounding box center [33, 241] width 52 height 52
select select "*"
select select "****"
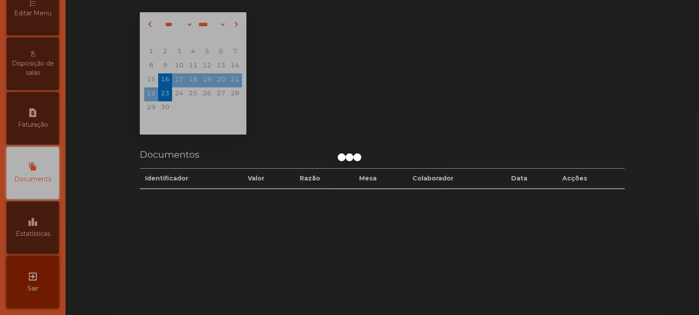
scroll to position [29, 0]
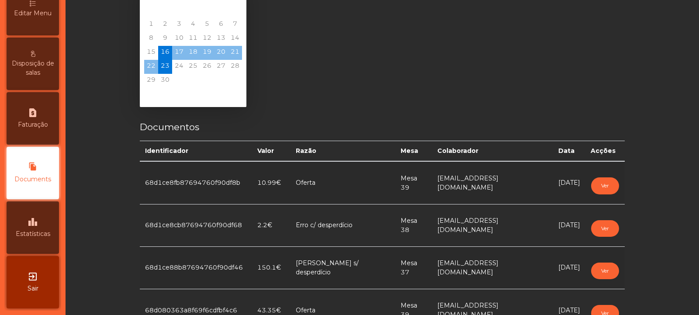
click at [41, 229] on div "leaderboard Estatísticas" at bounding box center [33, 227] width 52 height 52
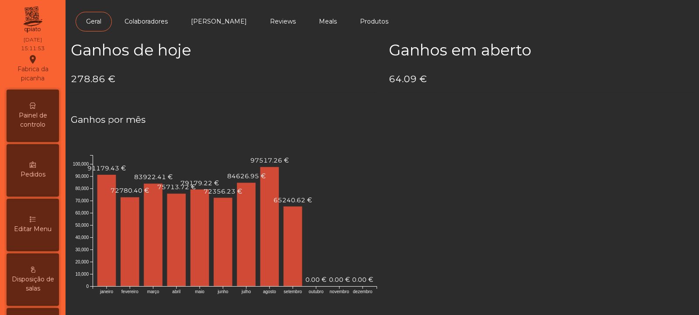
click at [42, 106] on div "Painel de controlo" at bounding box center [33, 116] width 52 height 52
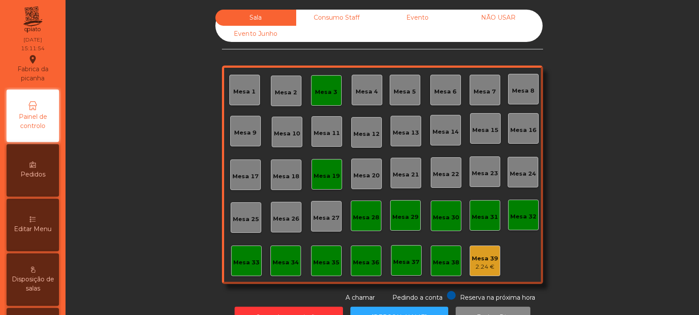
click at [342, 19] on div "Consumo Staff" at bounding box center [336, 18] width 81 height 16
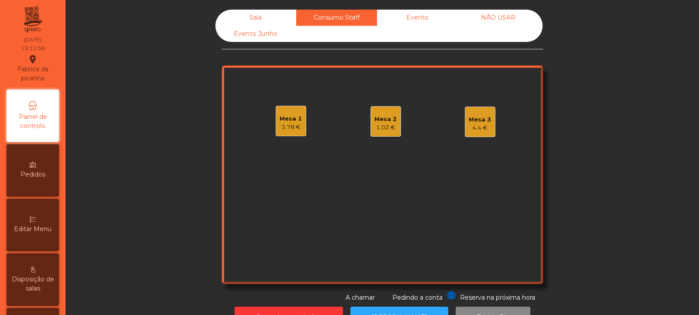
click at [385, 129] on div "1.02 €" at bounding box center [385, 127] width 22 height 9
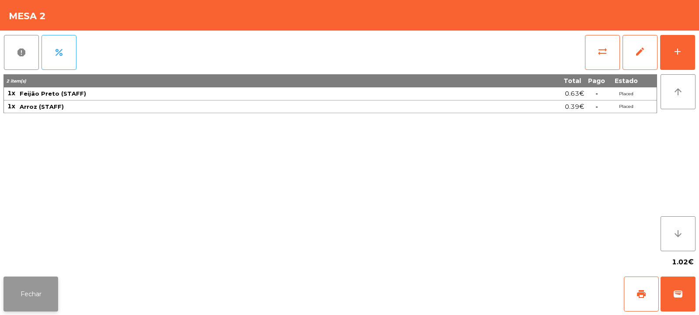
click at [31, 289] on button "Fechar" at bounding box center [30, 294] width 55 height 35
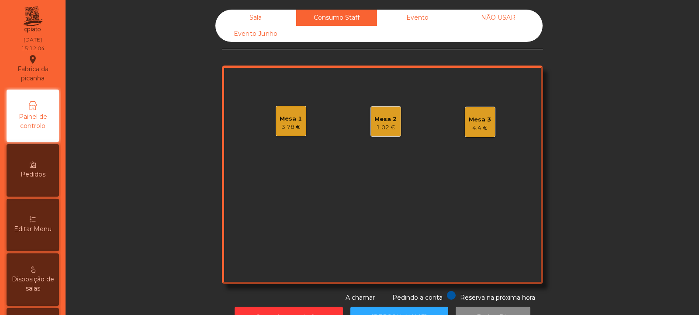
click at [283, 123] on div "3.78 €" at bounding box center [291, 127] width 22 height 9
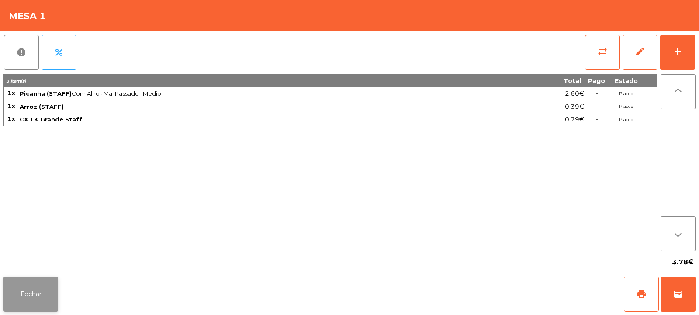
click at [36, 294] on button "Fechar" at bounding box center [30, 294] width 55 height 35
